Goal: Complete application form

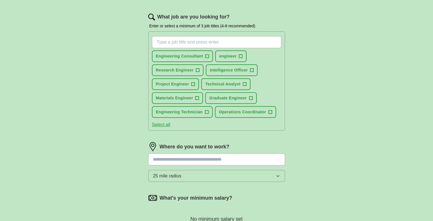
scroll to position [188, 0]
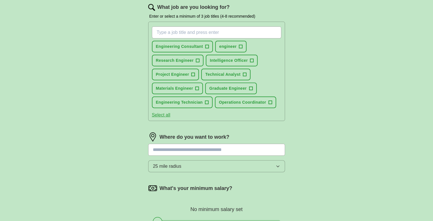
click at [224, 149] on input at bounding box center [216, 150] width 137 height 12
type input "******"
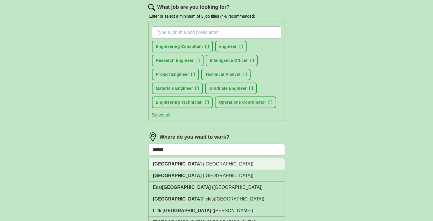
click at [211, 166] on li "[GEOGRAPHIC_DATA] ([GEOGRAPHIC_DATA])" at bounding box center [216, 164] width 136 height 12
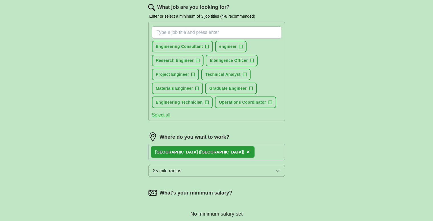
scroll to position [306, 0]
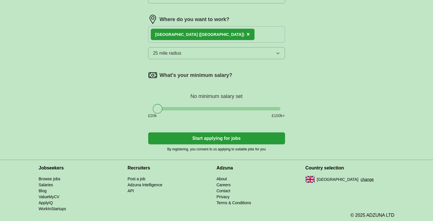
click at [223, 139] on button "Start applying for jobs" at bounding box center [216, 138] width 137 height 12
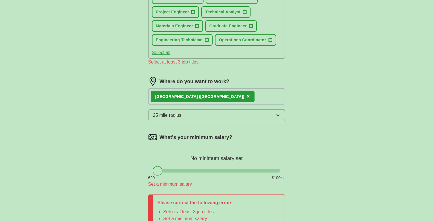
scroll to position [244, 0]
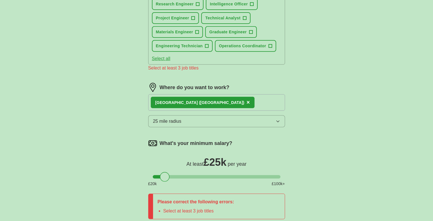
drag, startPoint x: 160, startPoint y: 176, endPoint x: 168, endPoint y: 178, distance: 7.4
click at [168, 178] on div at bounding box center [165, 177] width 10 height 10
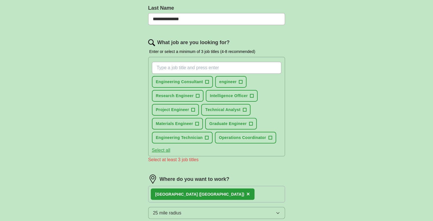
scroll to position [116, 0]
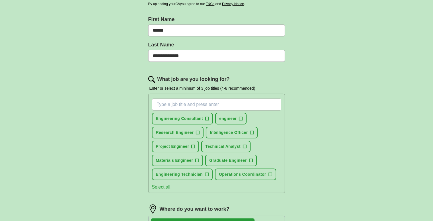
click at [224, 101] on input "What job are you looking for?" at bounding box center [216, 105] width 129 height 12
type input "business"
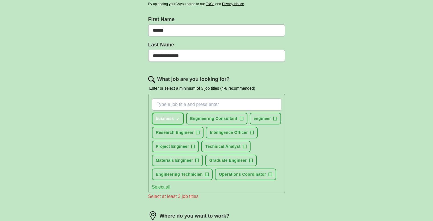
click at [0, 0] on span "×" at bounding box center [0, 0] width 0 height 0
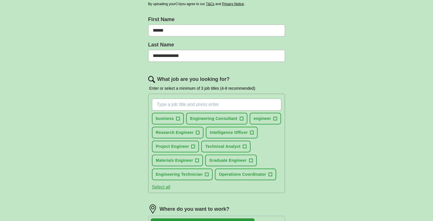
click at [206, 103] on input "What job are you looking for?" at bounding box center [216, 105] width 129 height 12
type input "business development representative"
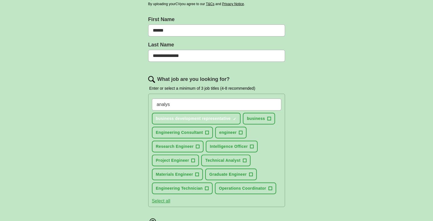
type input "analyst"
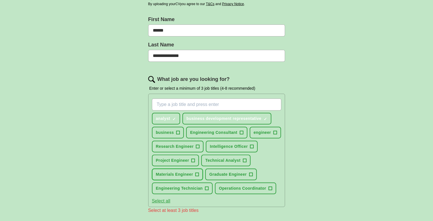
click at [198, 172] on span "+" at bounding box center [196, 174] width 3 height 5
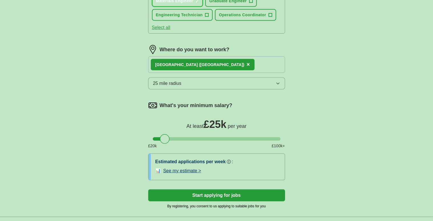
scroll to position [290, 0]
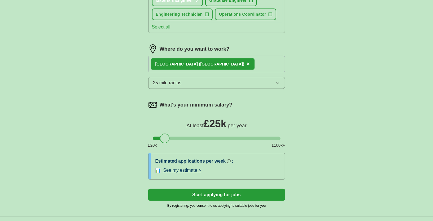
click at [248, 189] on button "Start applying for jobs" at bounding box center [216, 195] width 137 height 12
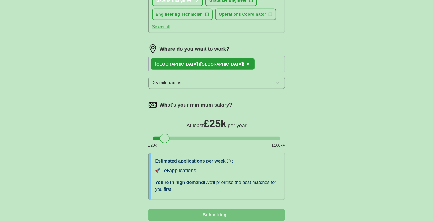
select select "**"
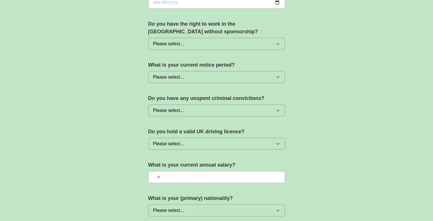
scroll to position [278, 0]
click at [269, 138] on button "Please select..." at bounding box center [216, 144] width 137 height 12
click at [241, 156] on div "Yes" at bounding box center [216, 156] width 127 height 7
click at [238, 175] on input "text" at bounding box center [216, 177] width 137 height 12
type input "**"
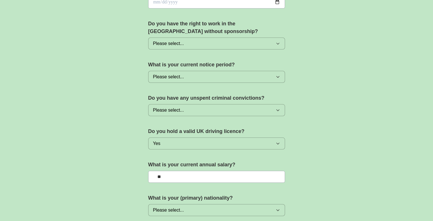
click at [251, 110] on button "Please select..." at bounding box center [216, 110] width 137 height 12
click at [234, 133] on div "No" at bounding box center [216, 135] width 127 height 7
click at [231, 74] on button "Please select..." at bounding box center [216, 77] width 137 height 12
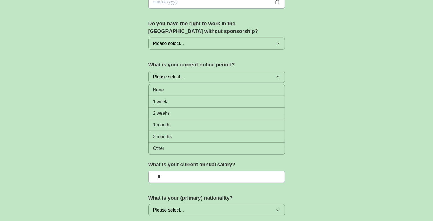
click at [217, 93] on li "None" at bounding box center [216, 90] width 136 height 12
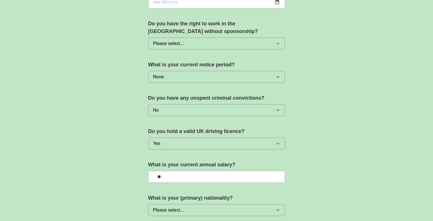
click at [237, 40] on button "Please select..." at bounding box center [216, 44] width 137 height 12
click at [222, 55] on div "Yes" at bounding box center [216, 56] width 127 height 7
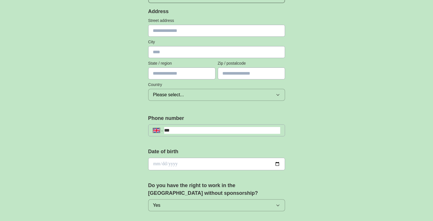
scroll to position [116, 0]
click at [214, 166] on input "date" at bounding box center [216, 164] width 137 height 13
type input "**********"
click at [212, 129] on input "***" at bounding box center [222, 130] width 116 height 7
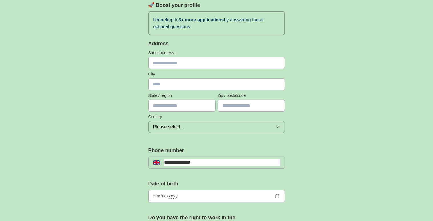
scroll to position [84, 0]
type input "**********"
click at [248, 64] on input "text" at bounding box center [216, 63] width 137 height 12
type input "**********"
type input "*********"
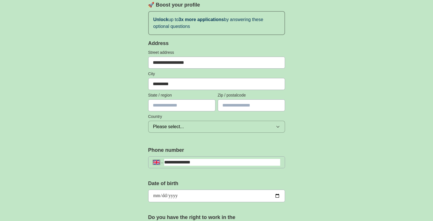
type input "**********"
type input "*******"
click at [220, 128] on button "Please select..." at bounding box center [216, 127] width 137 height 12
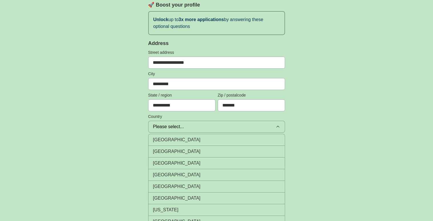
click at [216, 136] on div "[GEOGRAPHIC_DATA]" at bounding box center [216, 139] width 127 height 7
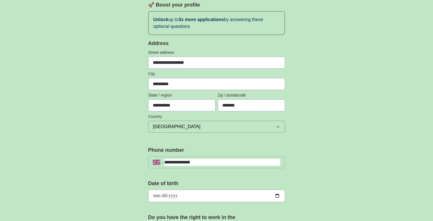
scroll to position [369, 0]
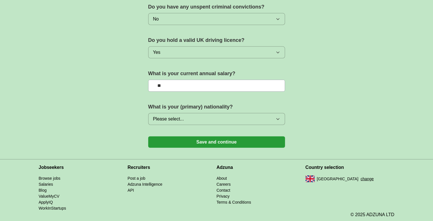
click at [238, 118] on button "Please select..." at bounding box center [216, 119] width 137 height 12
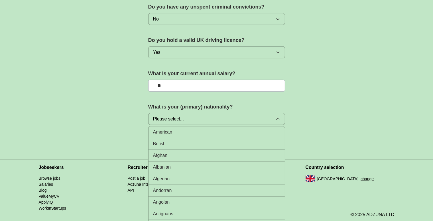
click at [225, 138] on li "British" at bounding box center [216, 144] width 136 height 12
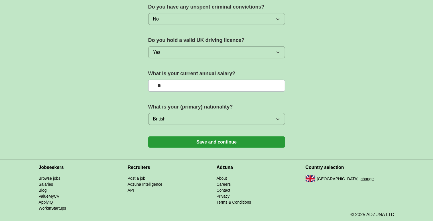
click at [225, 137] on button "Save and continue" at bounding box center [216, 141] width 137 height 11
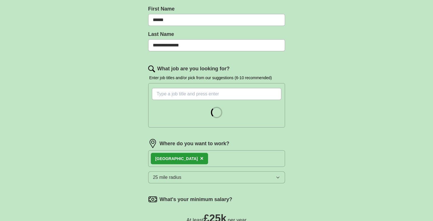
scroll to position [107, 0]
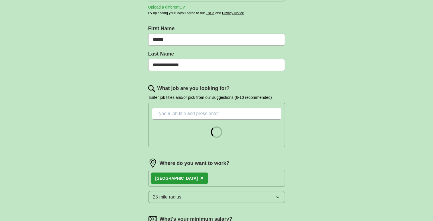
click at [200, 177] on span "×" at bounding box center [201, 178] width 3 height 6
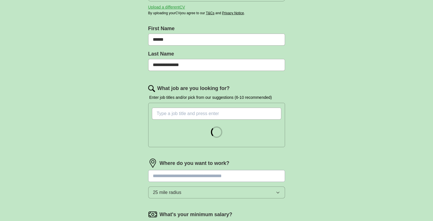
click at [194, 180] on input at bounding box center [216, 176] width 137 height 12
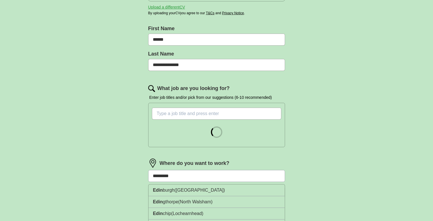
type input "*********"
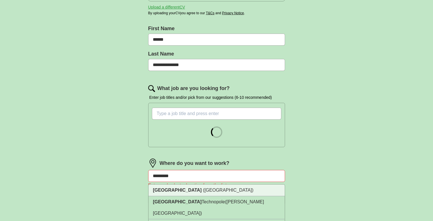
click at [198, 186] on li "Edinburgh (Scotland)" at bounding box center [216, 191] width 136 height 12
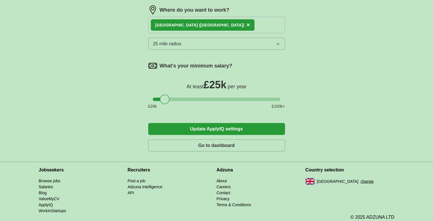
scroll to position [263, 0]
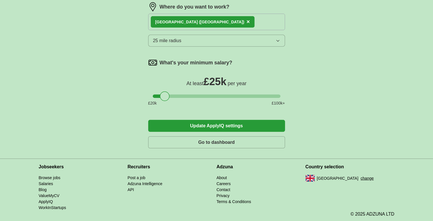
click at [242, 123] on button "Update ApplyIQ settings" at bounding box center [216, 126] width 137 height 12
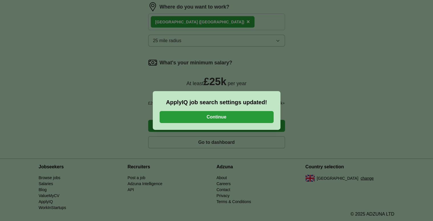
click at [234, 116] on button "Continue" at bounding box center [217, 117] width 114 height 12
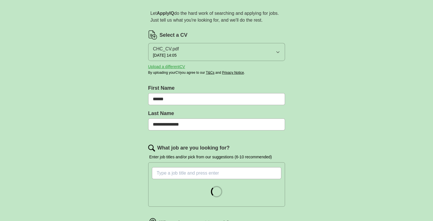
scroll to position [0, 0]
